Goal: Task Accomplishment & Management: Manage account settings

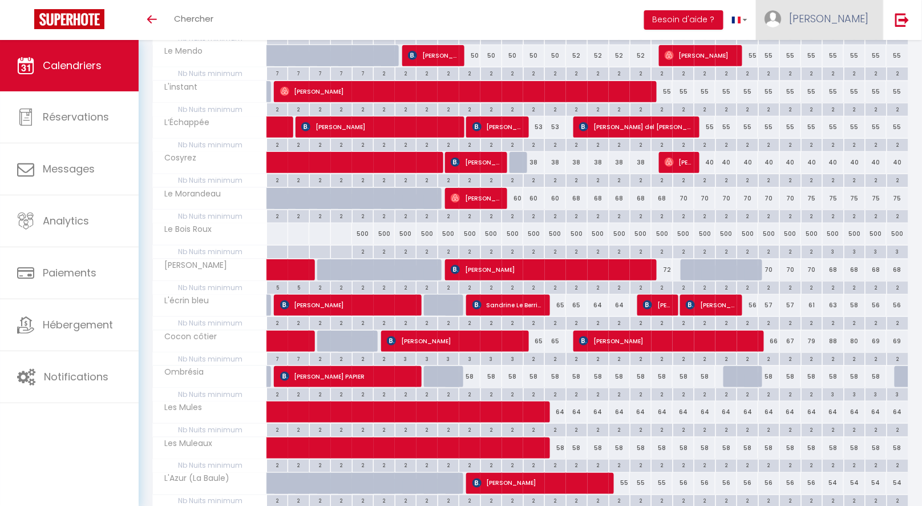
click at [852, 19] on span "[PERSON_NAME]" at bounding box center [829, 18] width 80 height 14
click at [837, 56] on link "Paramètres" at bounding box center [838, 56] width 84 height 19
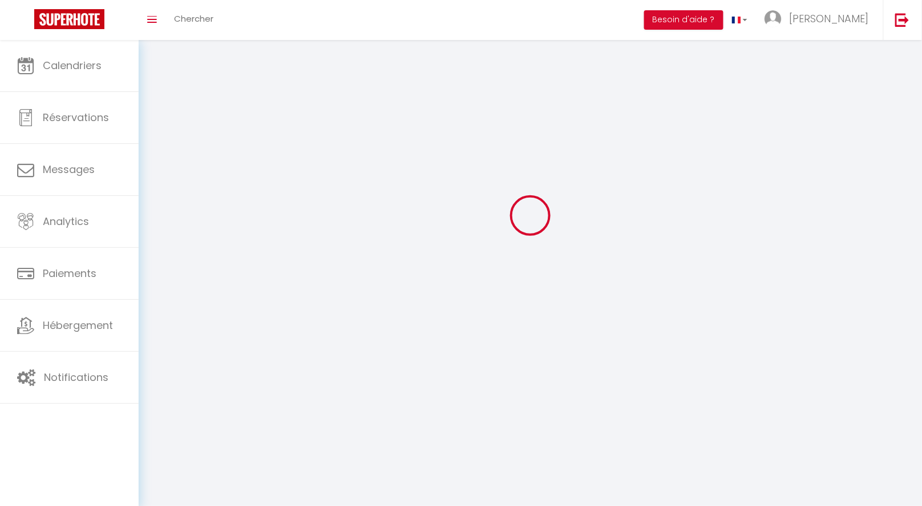
select select
type input "[PERSON_NAME]"
type input "POTTIER"
type input "0660400987"
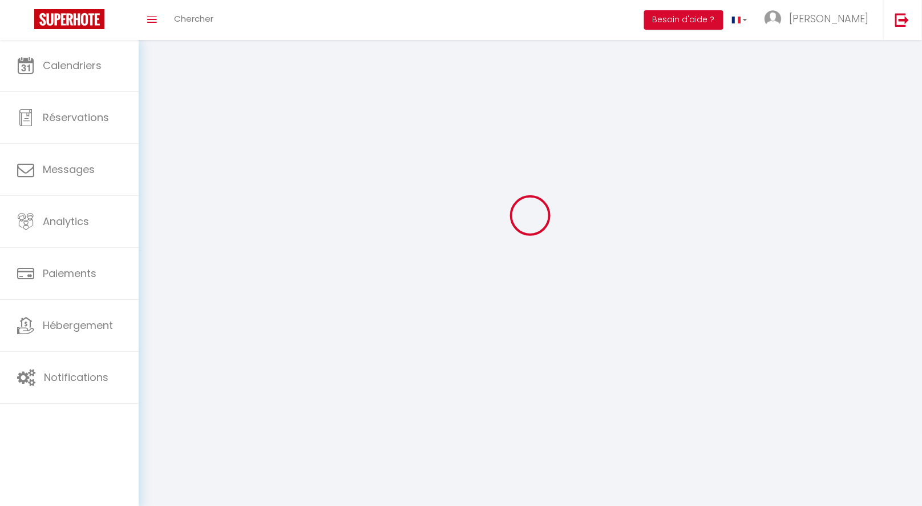
type input "[STREET_ADDRESS][PERSON_NAME]"
type input "44800"
type input "SAINT-HERBLAIN"
type input "WdSgALp10YE5qfc3CILRsJ65N"
type input "GhTu6JySCQNH5FXVeY0VhUjVc"
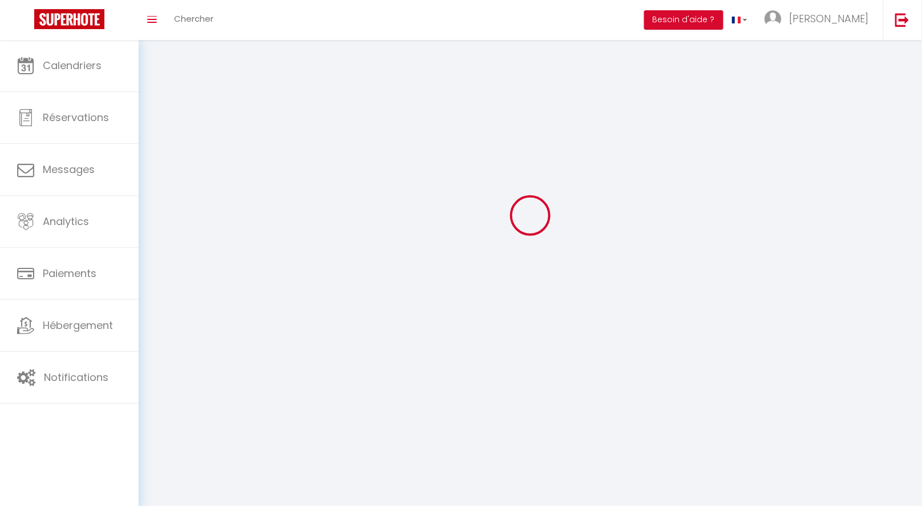
type input "[URL][DOMAIN_NAME]"
select select "28"
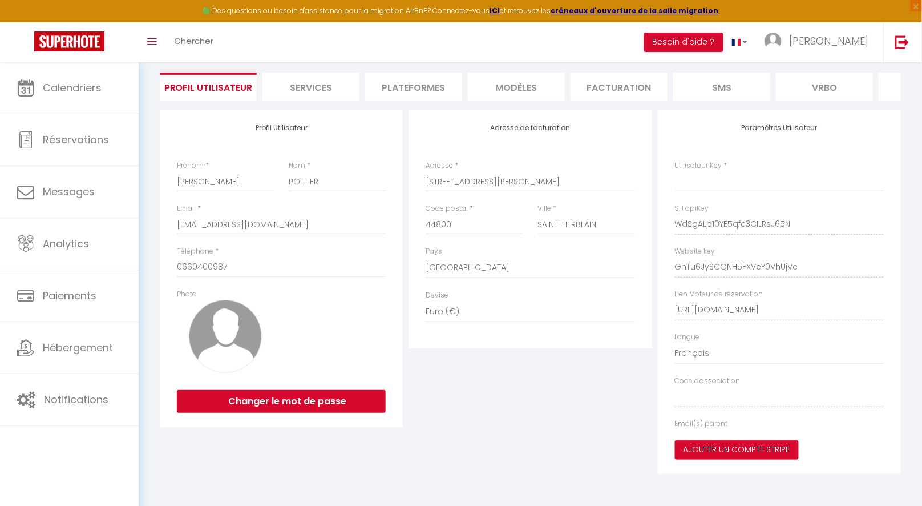
type input "WdSgALp10YE5qfc3CILRsJ65N"
type input "GhTu6JySCQNH5FXVeY0VhUjVc"
type input "[URL][DOMAIN_NAME]"
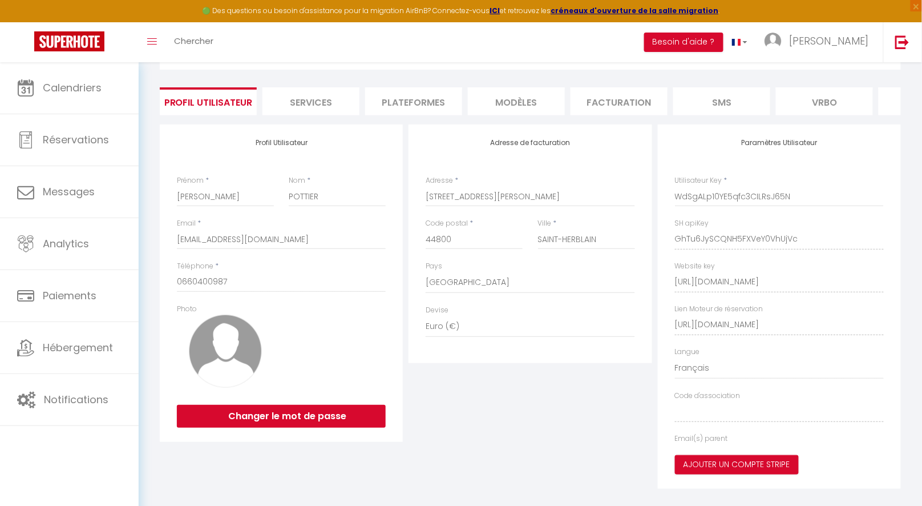
select select "fr"
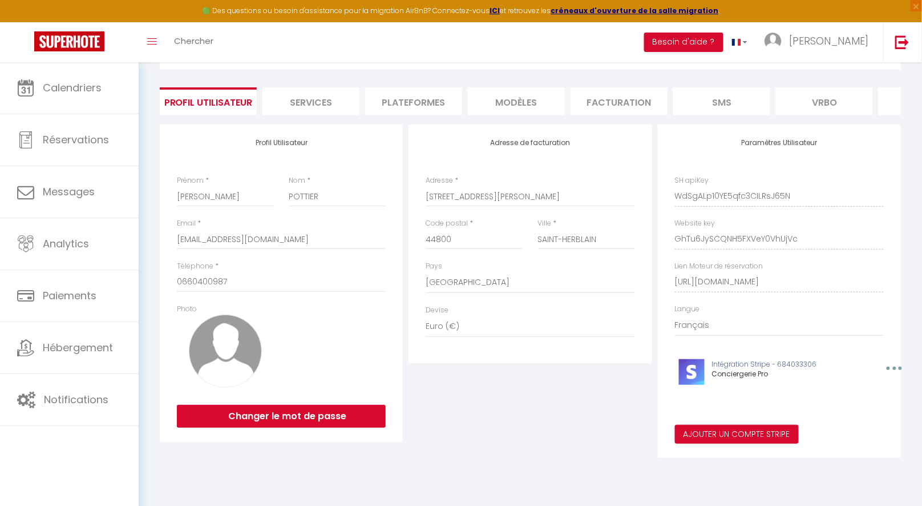
click at [369, 100] on li "Plateformes" at bounding box center [413, 101] width 97 height 28
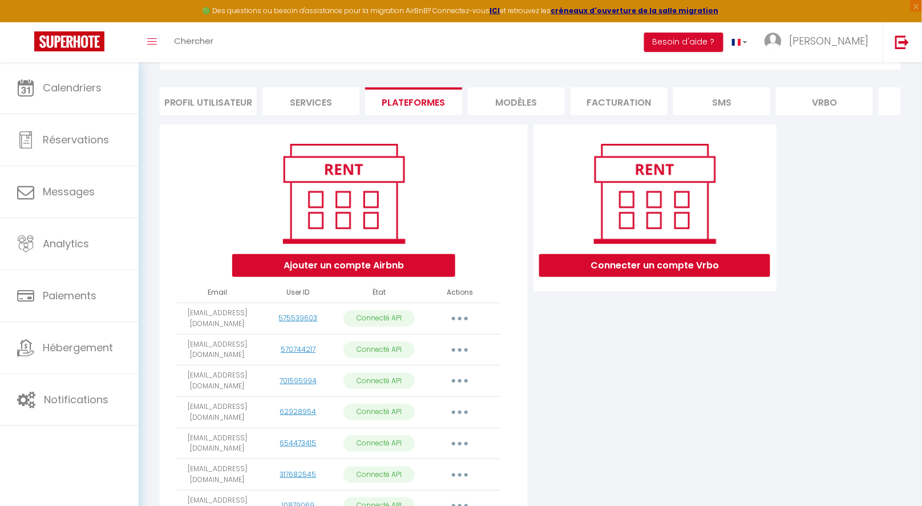
scroll to position [336, 0]
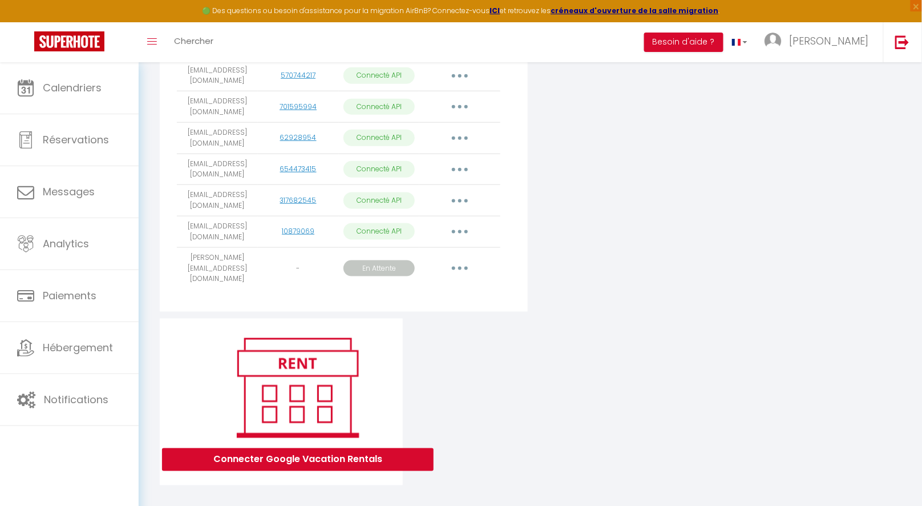
click at [459, 260] on button "button" at bounding box center [460, 268] width 32 height 18
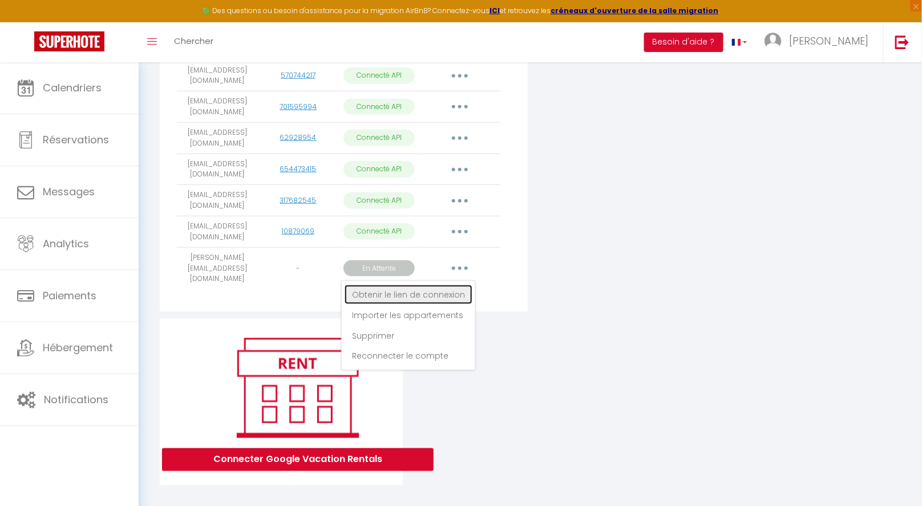
click at [409, 285] on link "Obtenir le lien de connexion" at bounding box center [409, 294] width 128 height 19
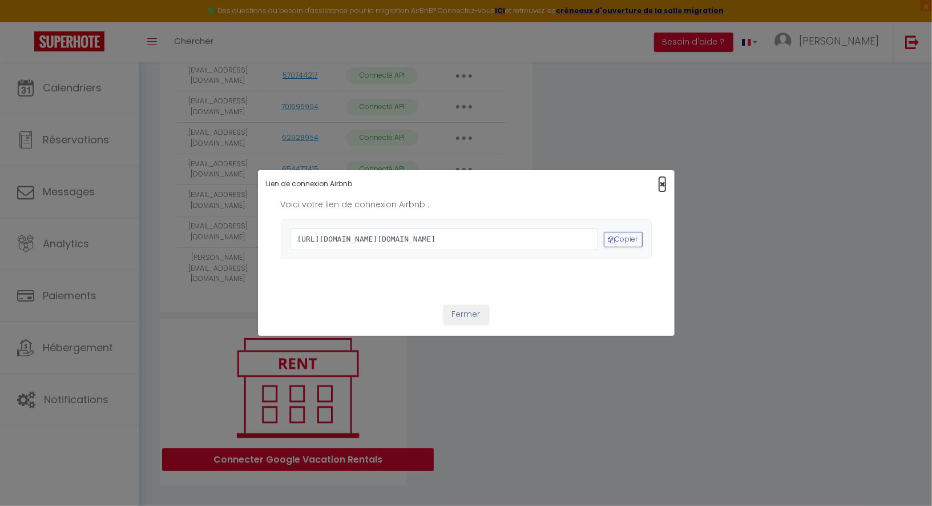
click at [659, 177] on span "×" at bounding box center [662, 184] width 6 height 14
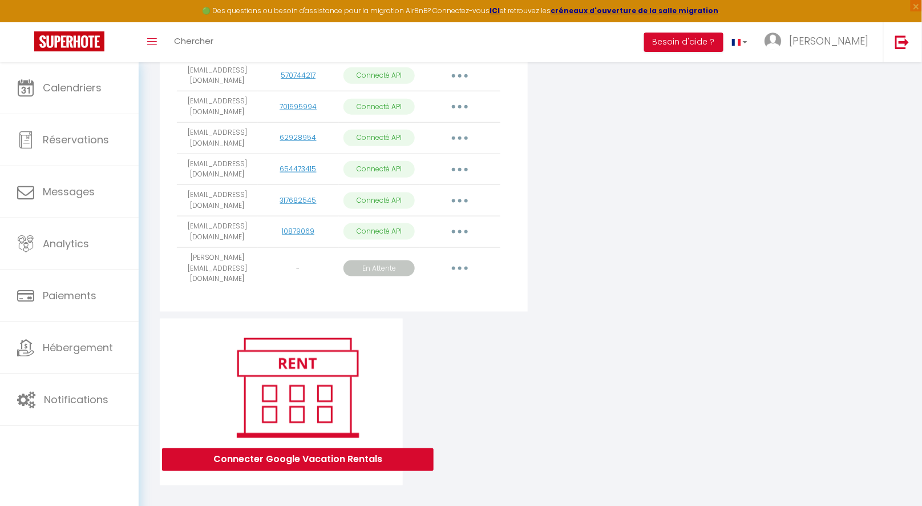
click at [465, 268] on button "button" at bounding box center [460, 268] width 32 height 18
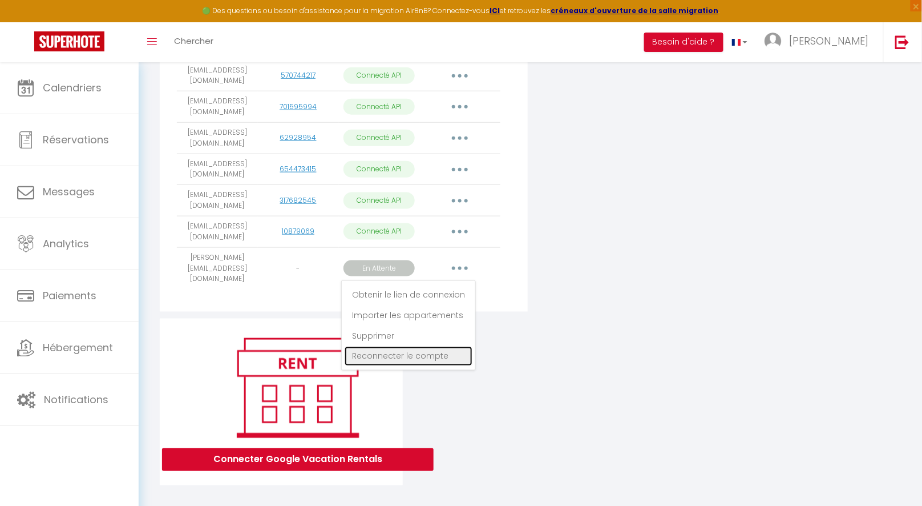
click at [409, 355] on link "Reconnecter le compte" at bounding box center [409, 355] width 128 height 19
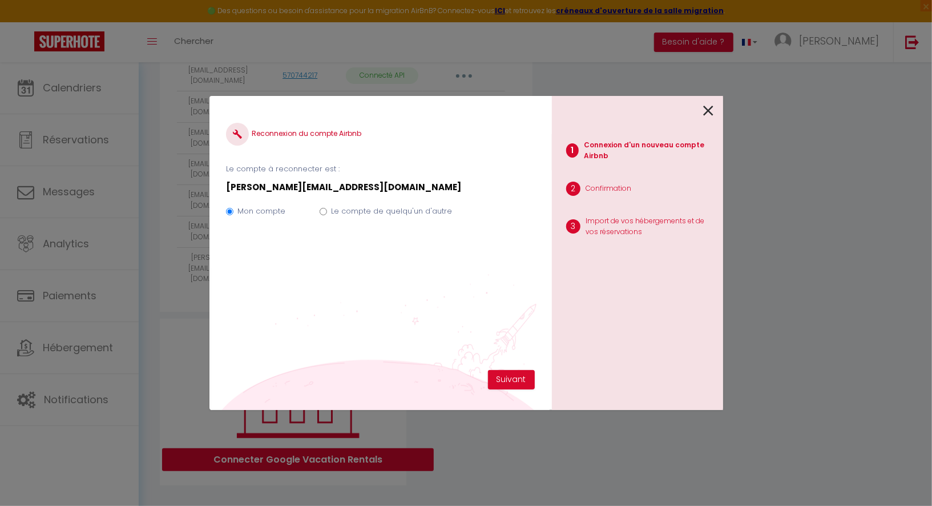
click at [388, 213] on label "Le compte de quelqu'un d'autre" at bounding box center [391, 210] width 121 height 11
click at [327, 213] on input "Le compte de quelqu'un d'autre" at bounding box center [323, 211] width 7 height 7
radio input "true"
radio input "false"
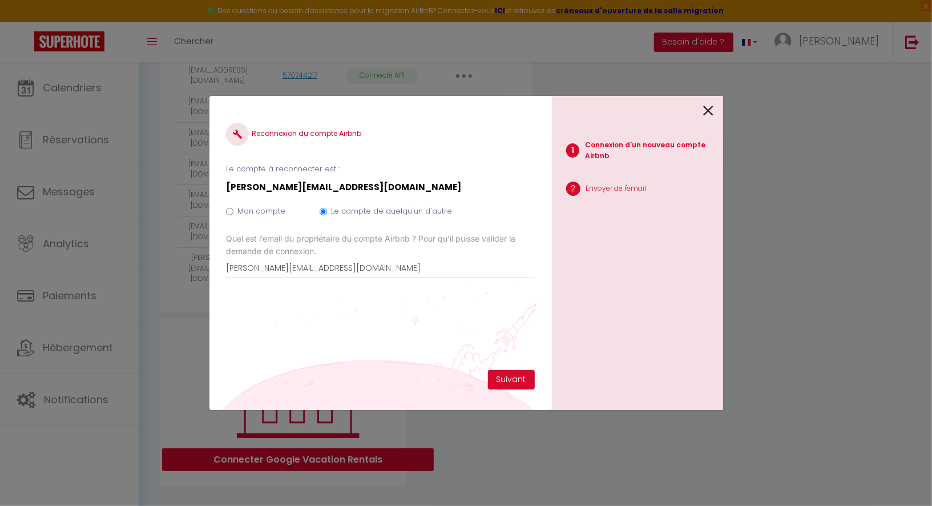
click at [712, 114] on icon at bounding box center [709, 110] width 10 height 17
